Goal: Task Accomplishment & Management: Manage account settings

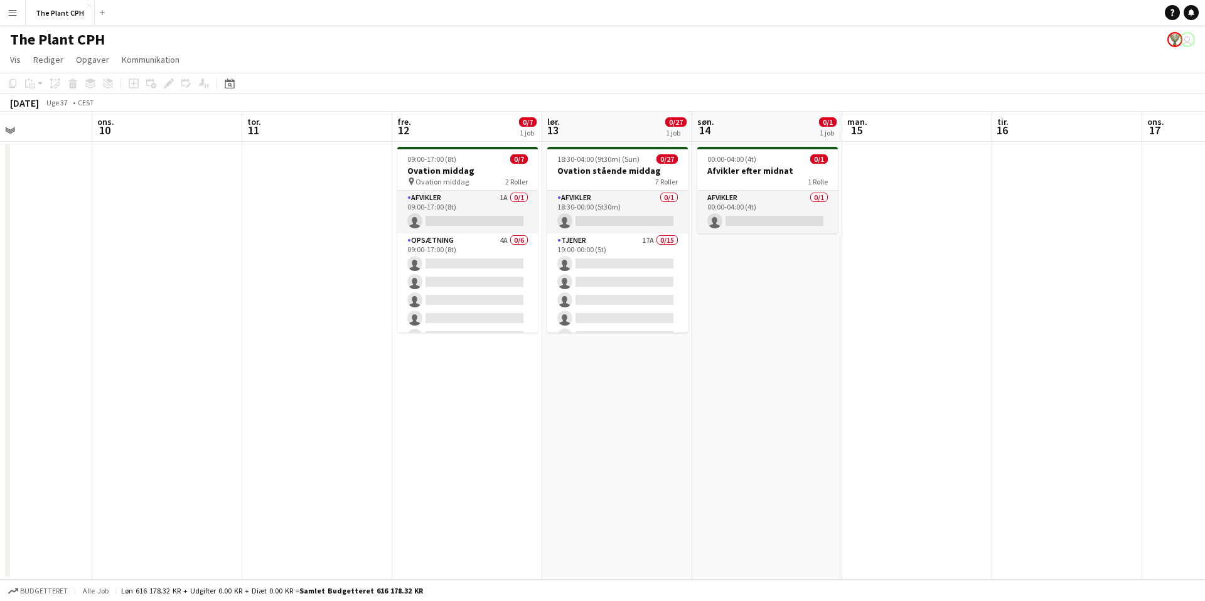
click at [11, 8] on app-icon "Menu" at bounding box center [13, 13] width 10 height 10
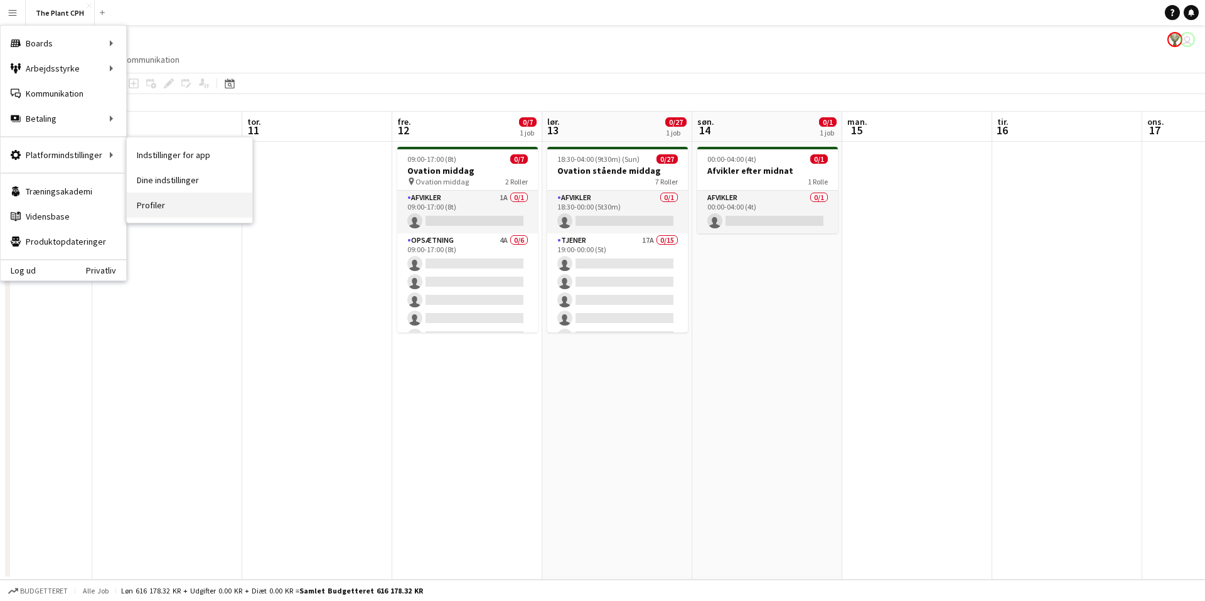
click at [162, 211] on link "Profiler" at bounding box center [190, 205] width 126 height 25
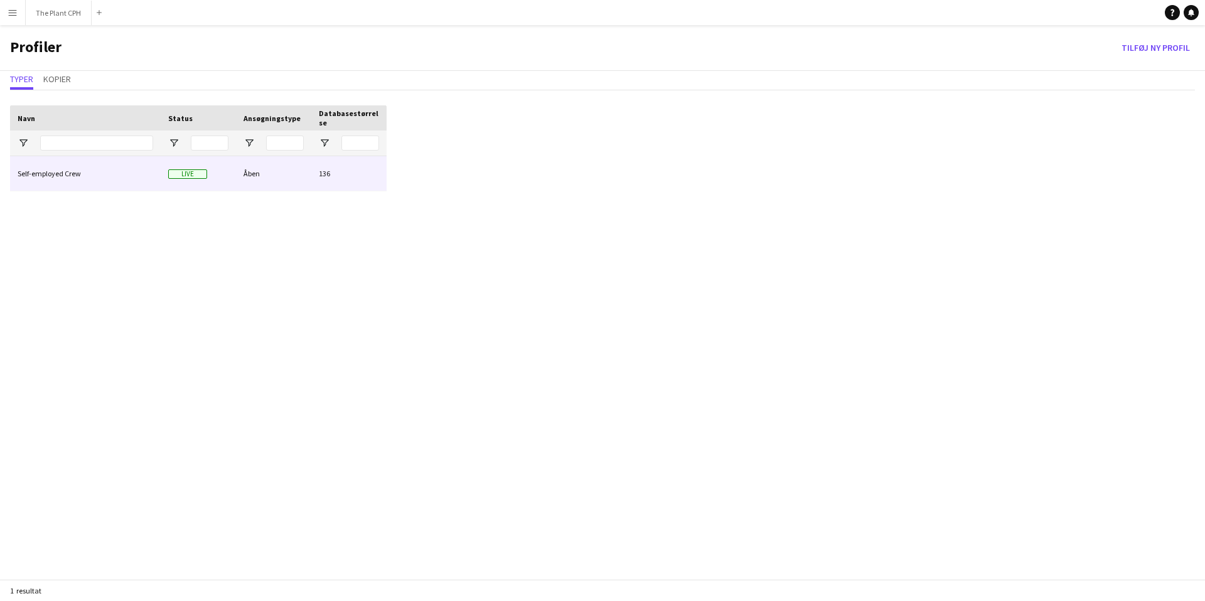
click at [68, 168] on div "Self-employed Crew" at bounding box center [85, 173] width 151 height 35
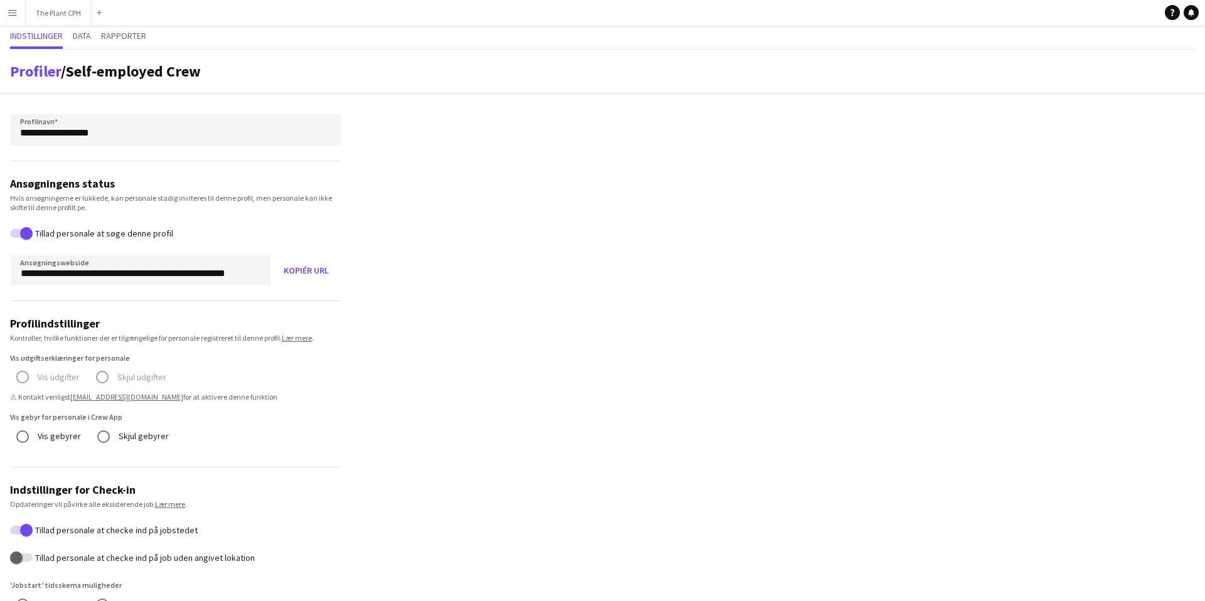
click at [14, 13] on app-icon "Menu" at bounding box center [13, 13] width 10 height 10
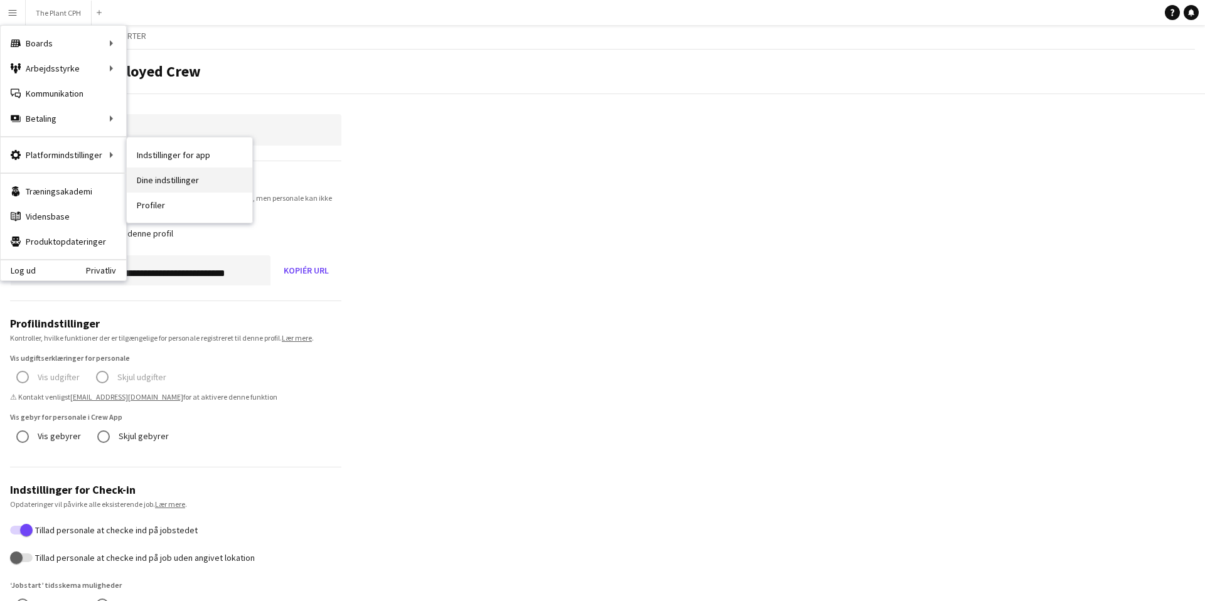
click at [189, 180] on link "Dine indstillinger" at bounding box center [190, 180] width 126 height 25
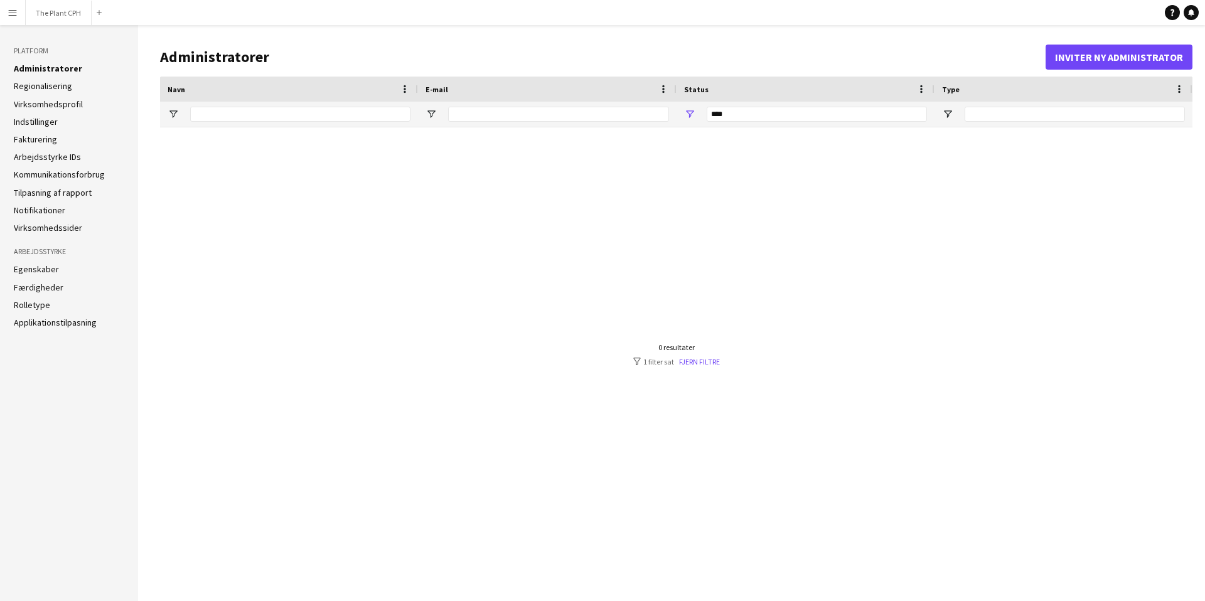
click at [55, 63] on link "Administratorer" at bounding box center [48, 68] width 68 height 11
click at [1083, 60] on button "Inviter ny administrator" at bounding box center [1119, 57] width 147 height 25
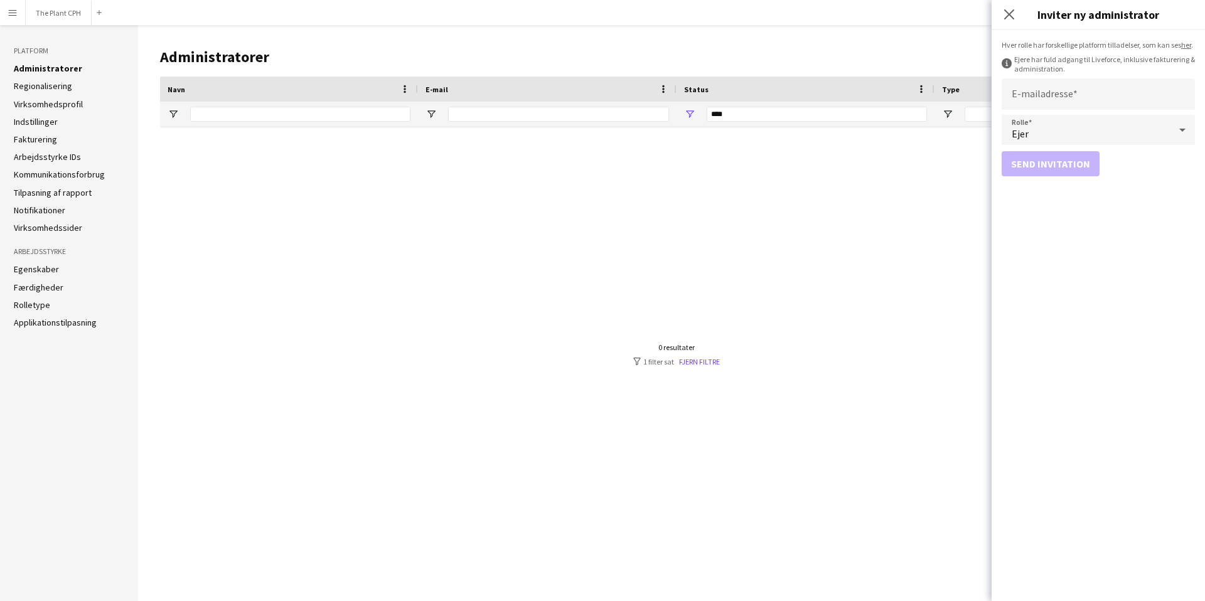
click at [837, 282] on div at bounding box center [676, 354] width 1033 height 454
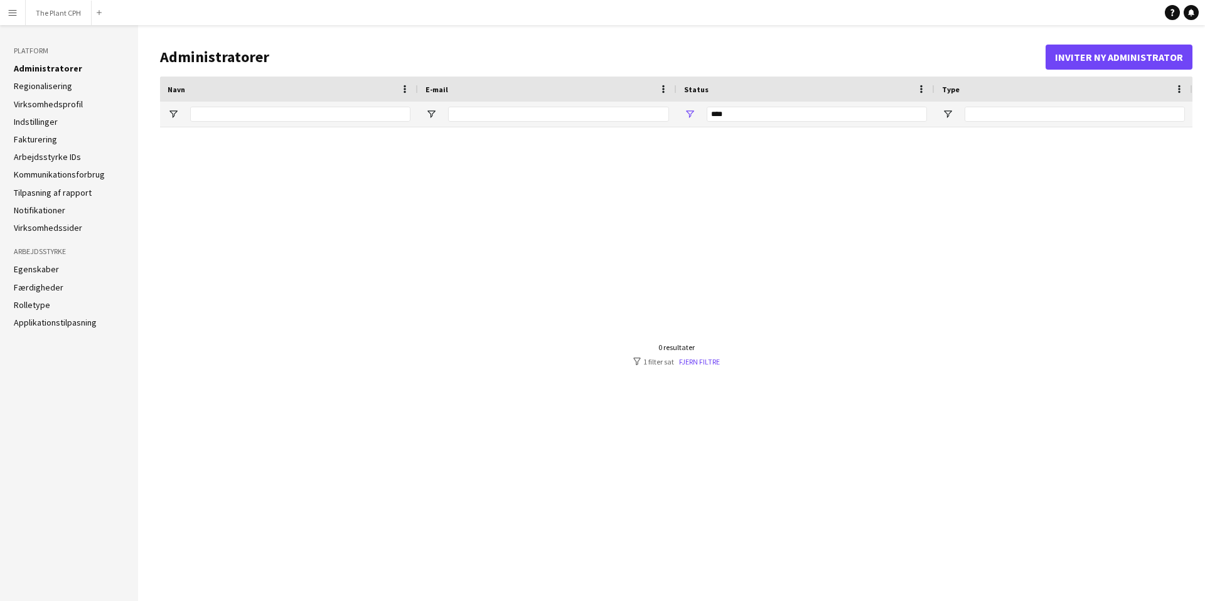
click at [41, 85] on link "Regionalisering" at bounding box center [43, 85] width 58 height 11
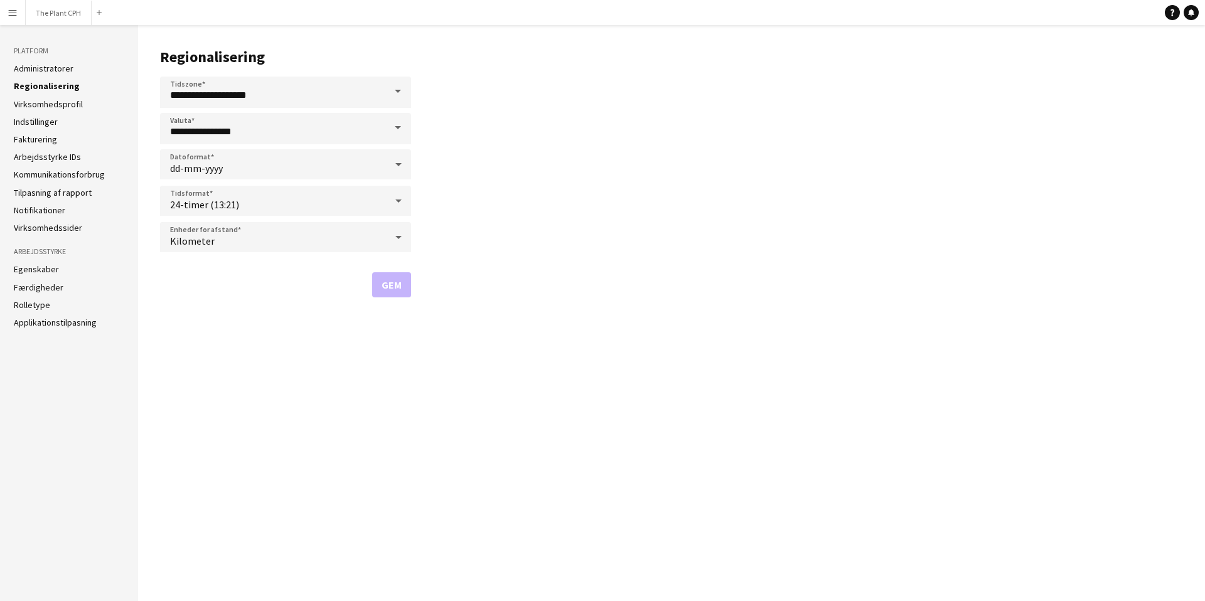
click at [38, 104] on link "Virksomhedsprofil" at bounding box center [48, 104] width 69 height 11
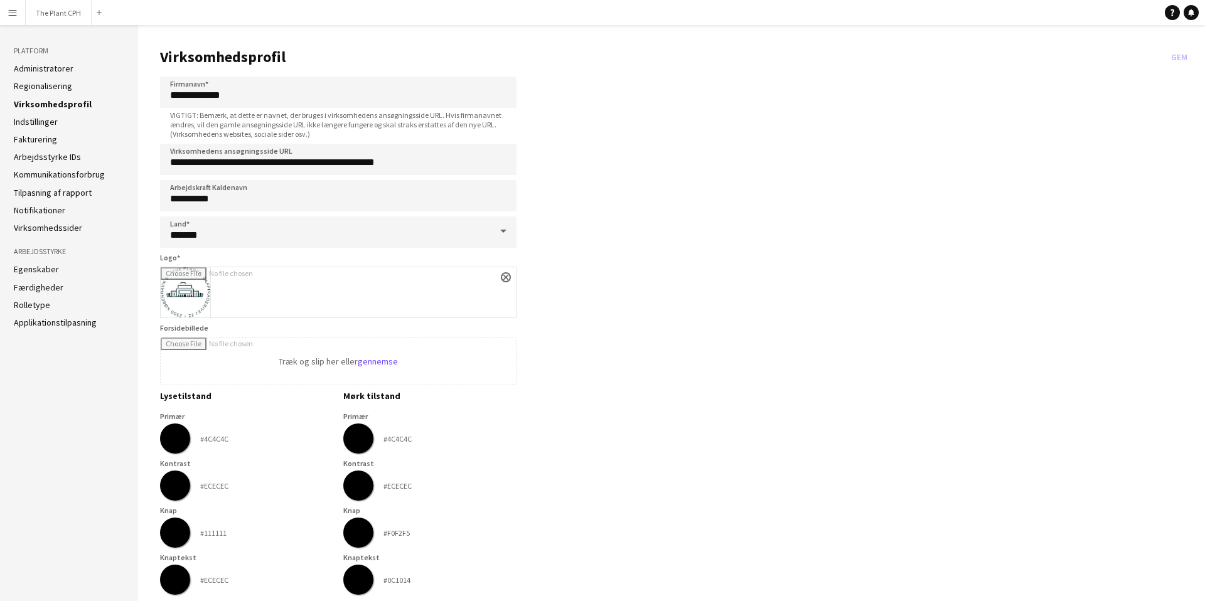
click at [20, 117] on link "Indstillinger" at bounding box center [36, 121] width 44 height 11
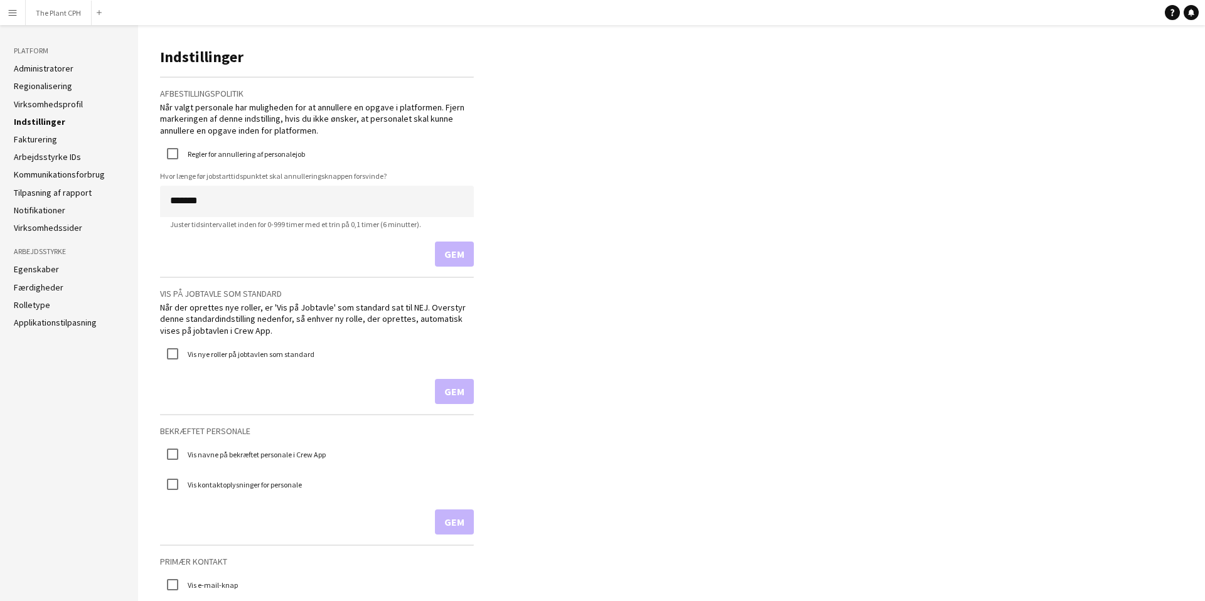
click at [47, 137] on link "Fakturering" at bounding box center [35, 139] width 43 height 11
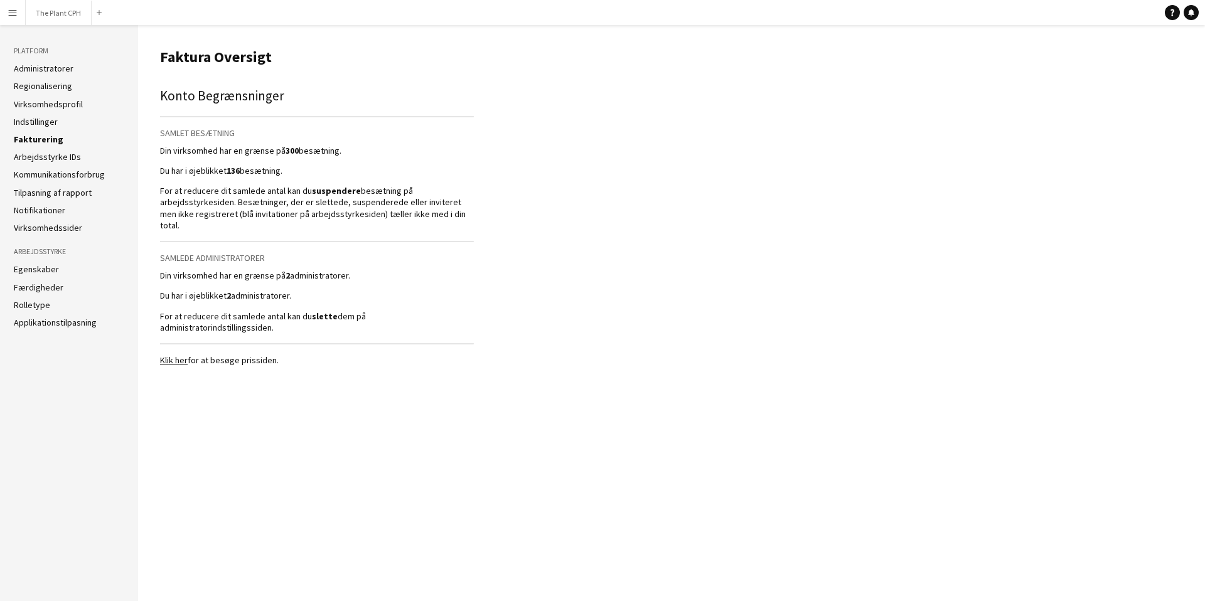
click at [34, 65] on link "Administratorer" at bounding box center [44, 68] width 60 height 11
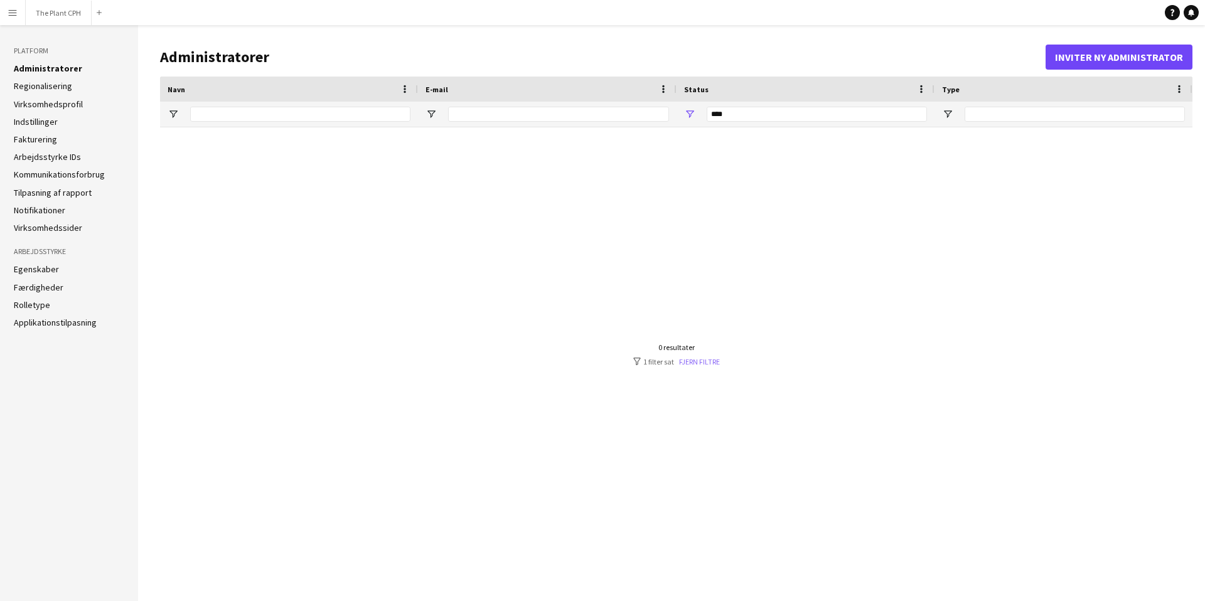
click at [697, 358] on link "Fjern filtre" at bounding box center [699, 361] width 41 height 9
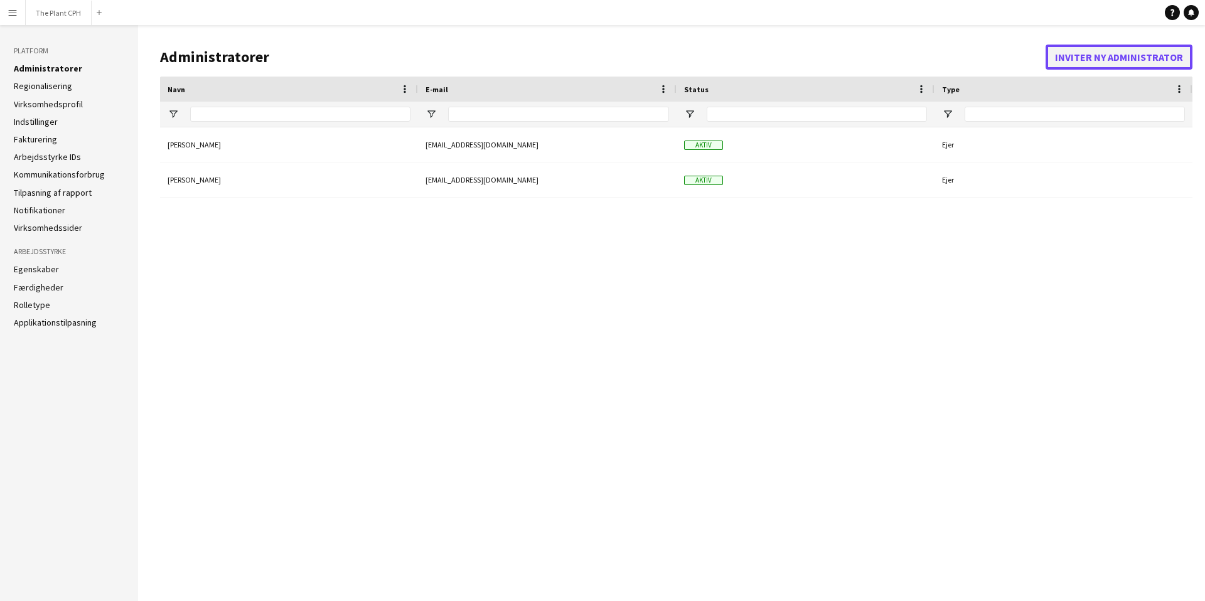
click at [1093, 66] on button "Inviter ny administrator" at bounding box center [1119, 57] width 147 height 25
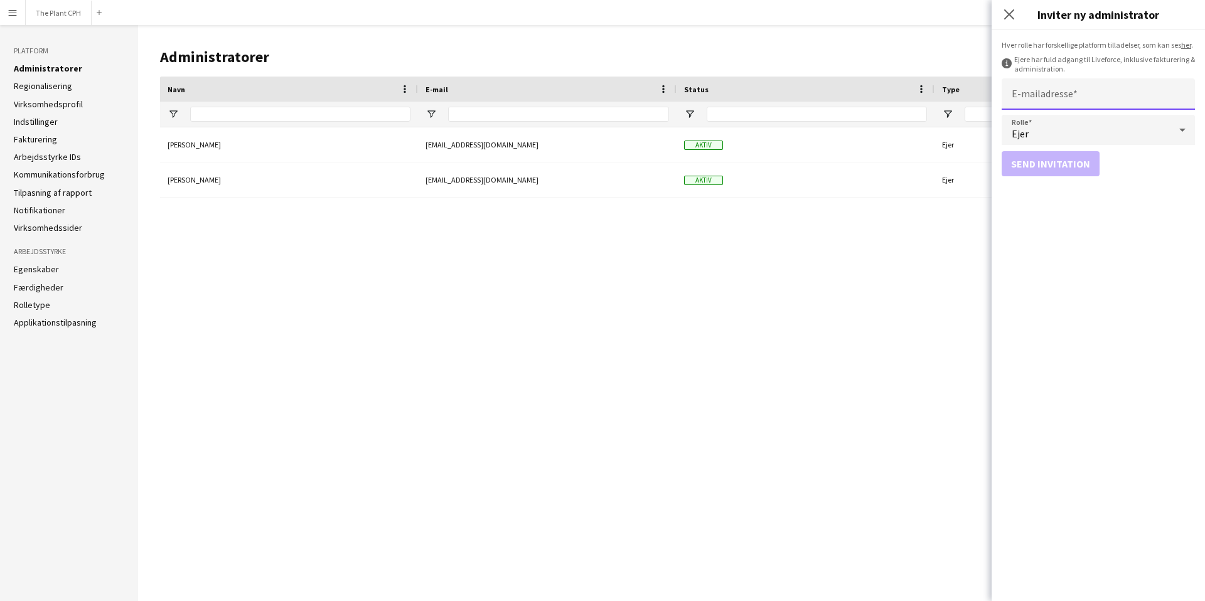
click at [1066, 91] on input "E-mailadresse" at bounding box center [1098, 93] width 193 height 31
type input "**********"
click at [1045, 167] on button "Send invitation" at bounding box center [1051, 163] width 98 height 25
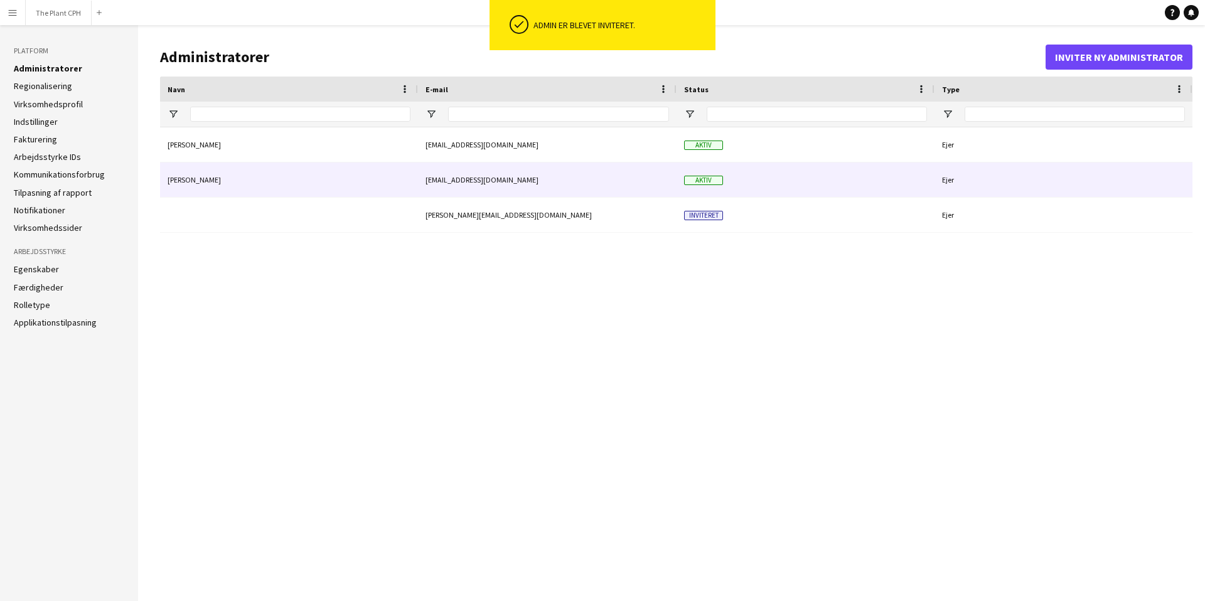
click at [853, 180] on div "Aktiv" at bounding box center [806, 180] width 258 height 35
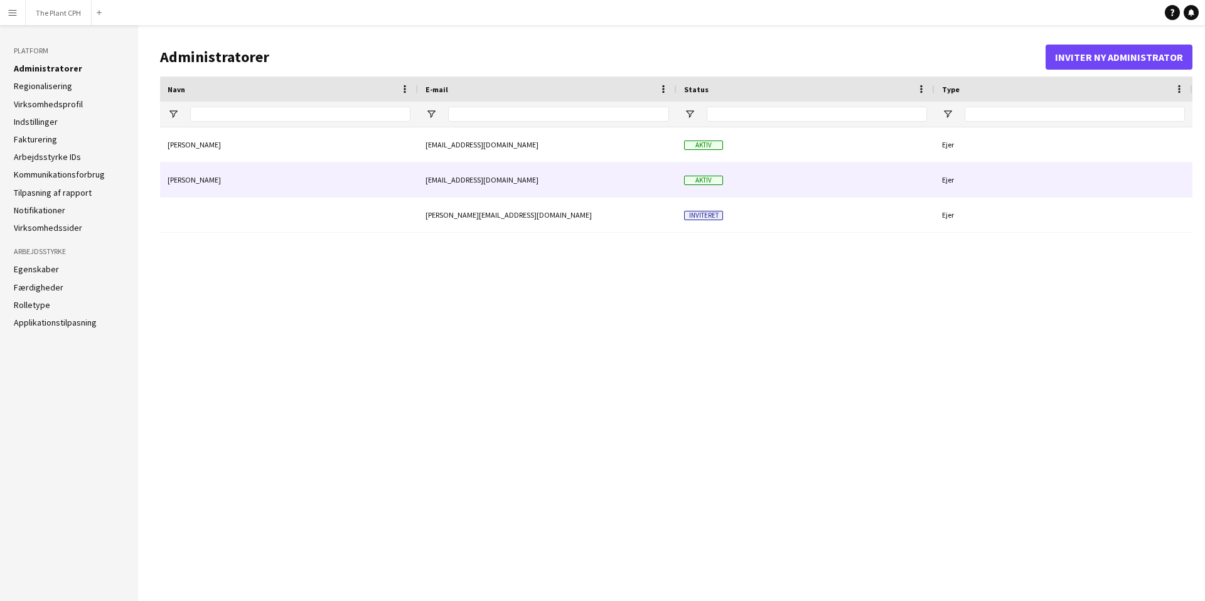
click at [227, 182] on div "[PERSON_NAME]" at bounding box center [289, 180] width 258 height 35
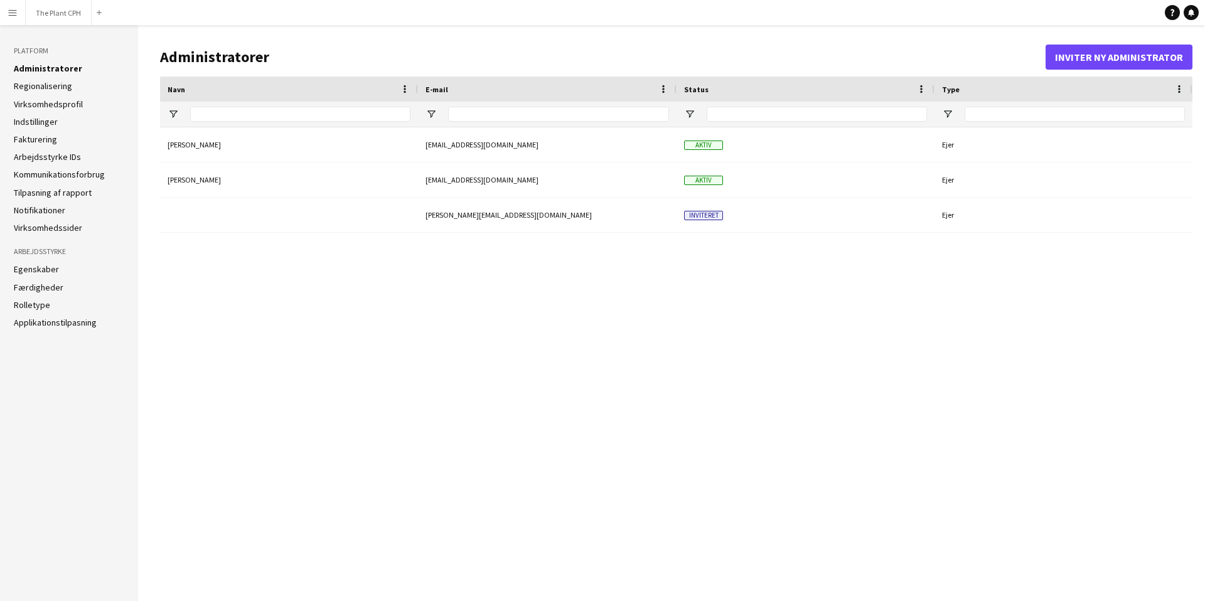
click at [485, 289] on div "Magnus Pedersen magnus@theplantcph.dk Aktiv Ejer Nanna Rørhøj nanna@theplantcph…" at bounding box center [676, 354] width 1033 height 454
click at [48, 304] on link "Rolletype" at bounding box center [32, 304] width 36 height 11
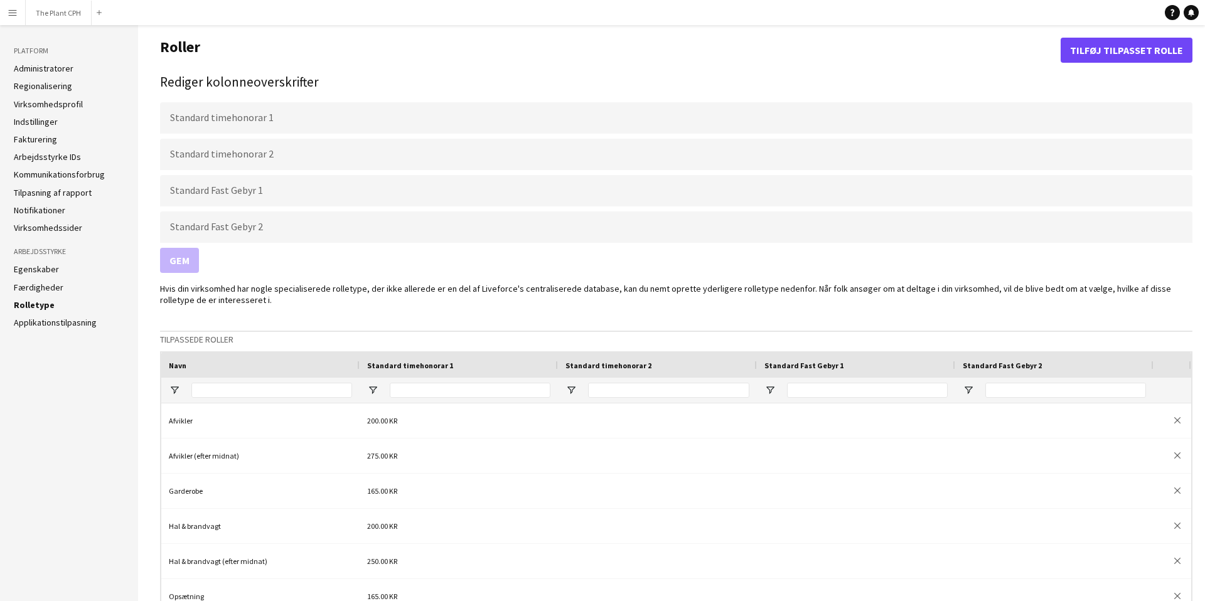
click at [64, 326] on link "Applikationstilpasning" at bounding box center [55, 322] width 83 height 11
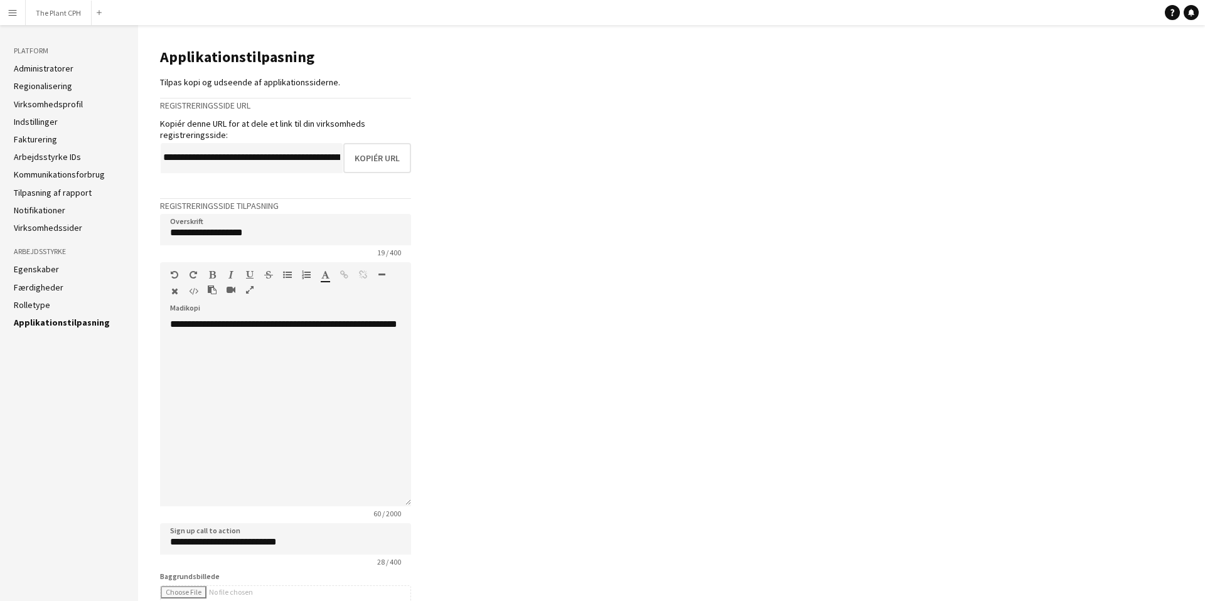
click at [63, 67] on link "Administratorer" at bounding box center [44, 68] width 60 height 11
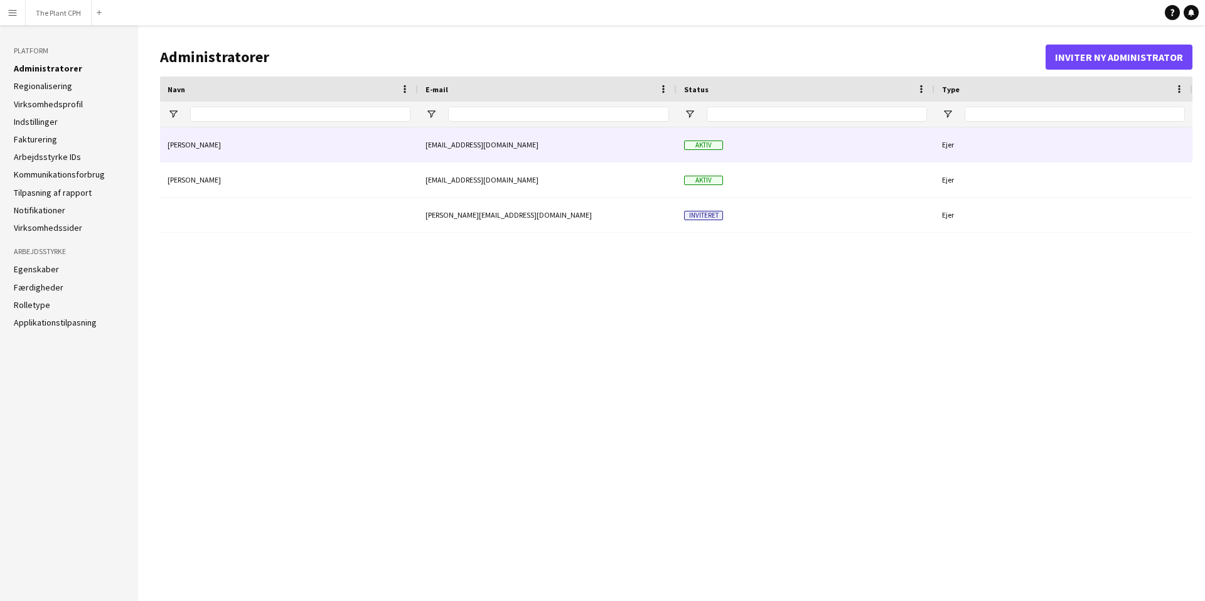
click at [623, 154] on div "[EMAIL_ADDRESS][DOMAIN_NAME]" at bounding box center [547, 144] width 259 height 35
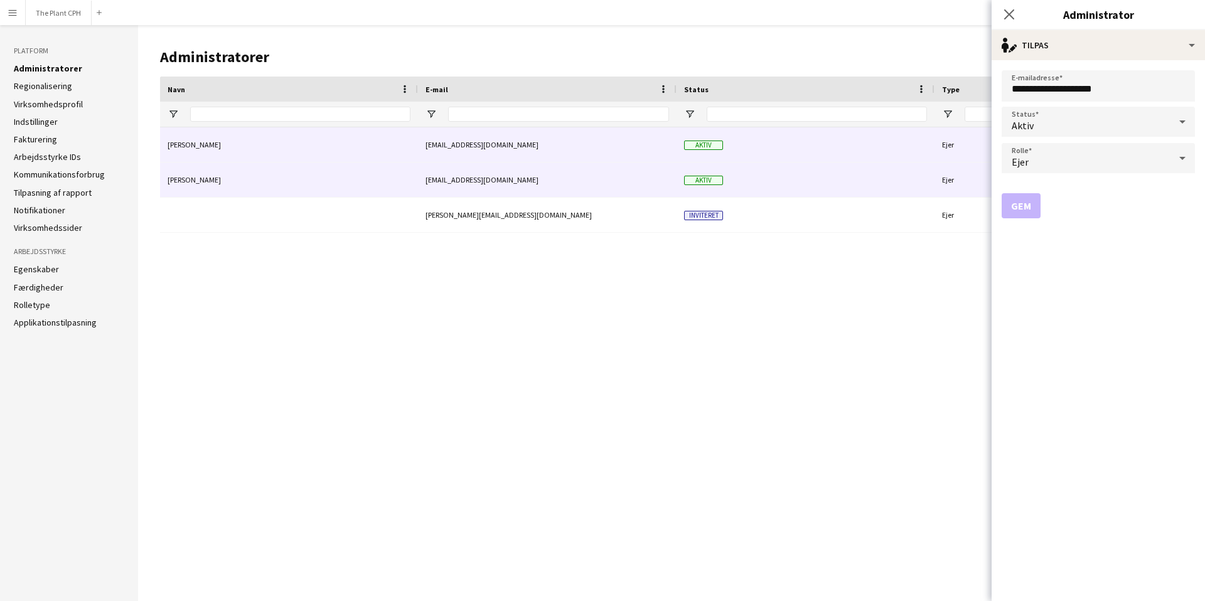
click at [823, 183] on div "Aktiv" at bounding box center [806, 180] width 258 height 35
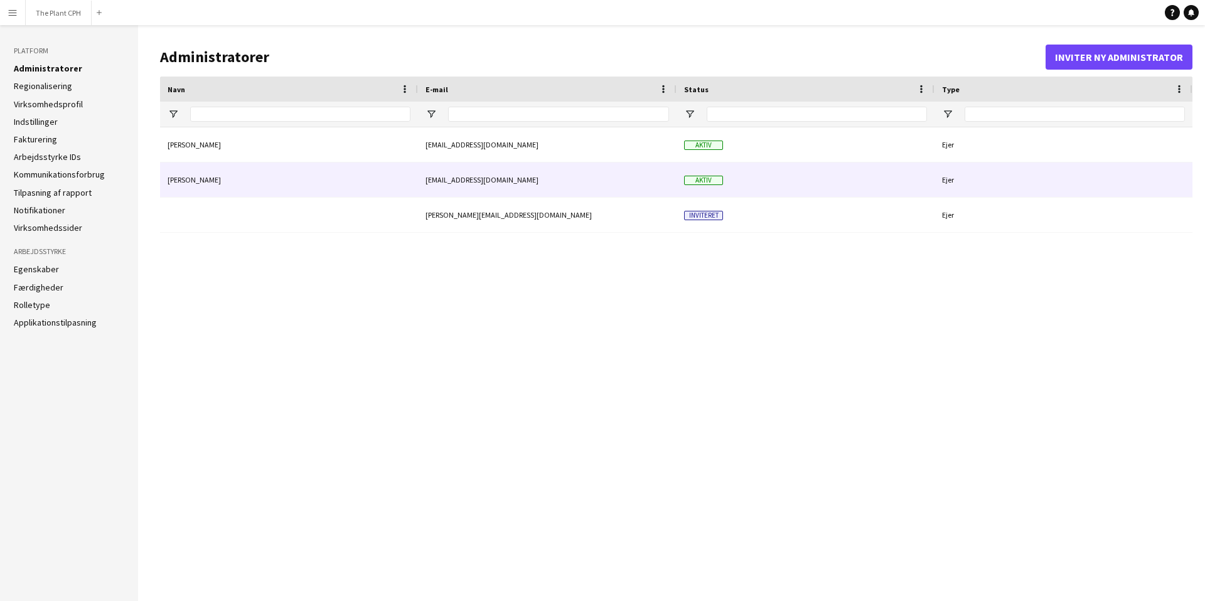
click at [787, 173] on div "Aktiv" at bounding box center [806, 180] width 258 height 35
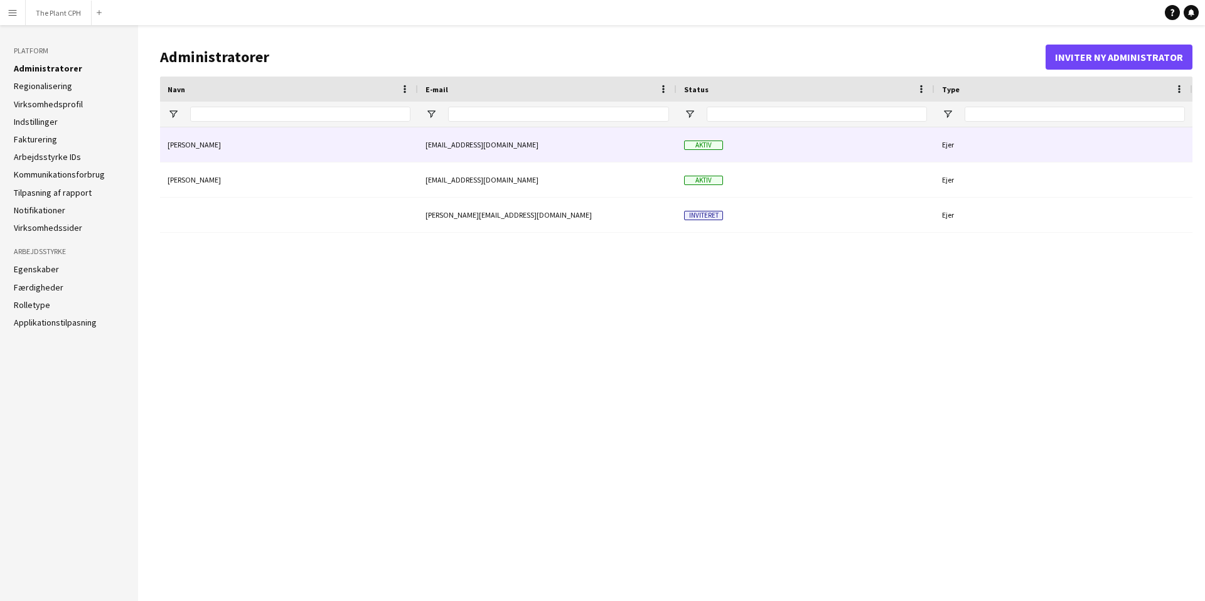
click at [614, 151] on div "[EMAIL_ADDRESS][DOMAIN_NAME]" at bounding box center [547, 144] width 259 height 35
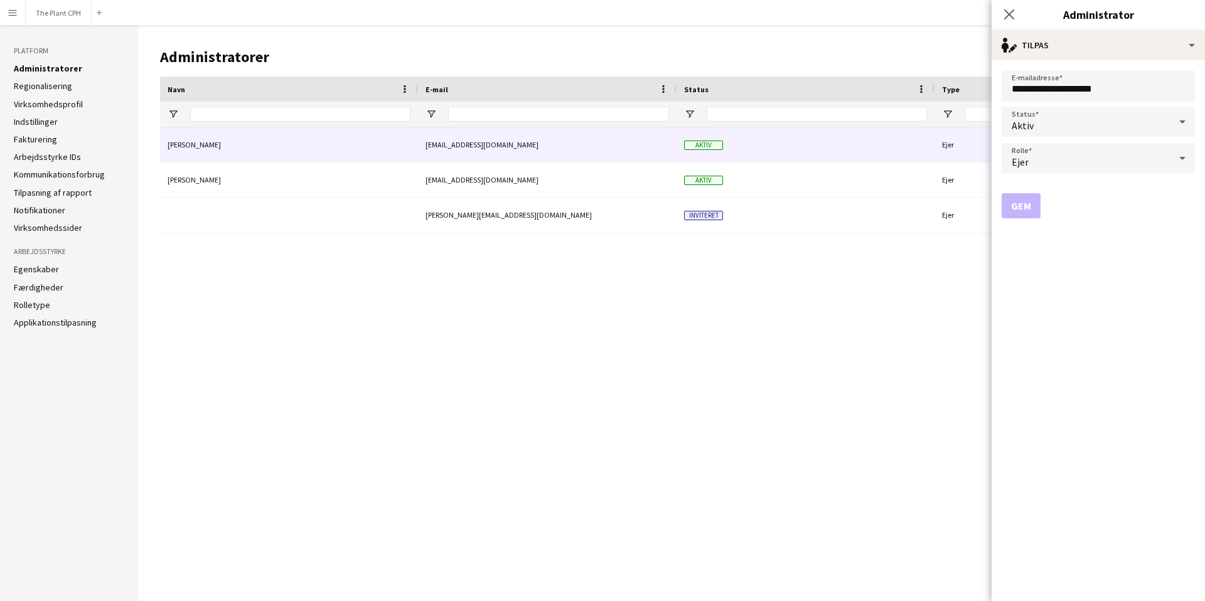
click at [1122, 117] on div "Aktiv" at bounding box center [1086, 122] width 168 height 30
click at [795, 320] on div at bounding box center [602, 300] width 1205 height 601
click at [1132, 158] on div "Ejer" at bounding box center [1086, 158] width 168 height 30
click at [761, 313] on div at bounding box center [602, 300] width 1205 height 601
click at [1004, 16] on icon "Luk pop-in" at bounding box center [1009, 14] width 12 height 12
